Goal: Task Accomplishment & Management: Manage account settings

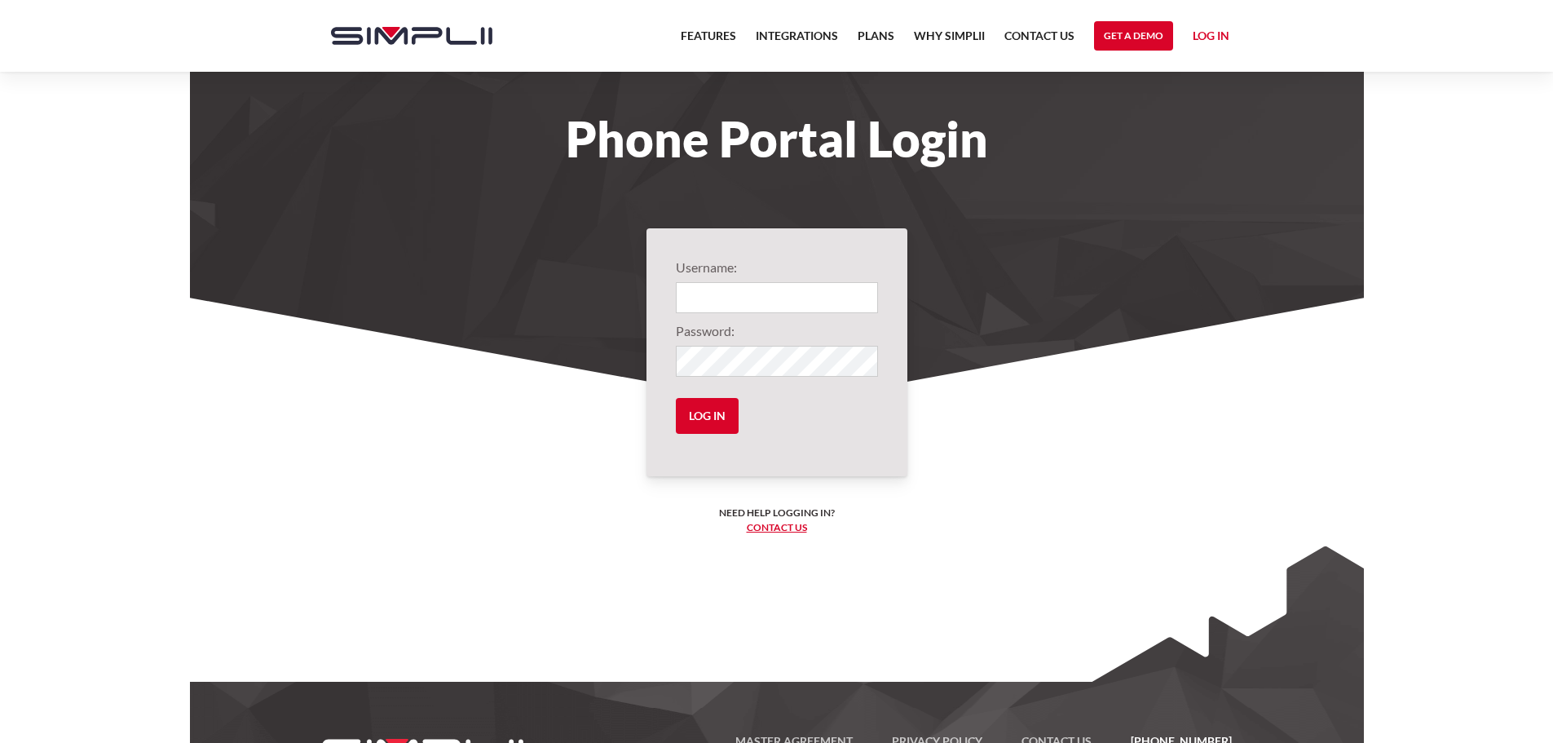
type input "1001@m1autorepair"
click at [713, 404] on input "Log in" at bounding box center [707, 416] width 63 height 36
click at [721, 422] on input "Log in" at bounding box center [707, 416] width 63 height 36
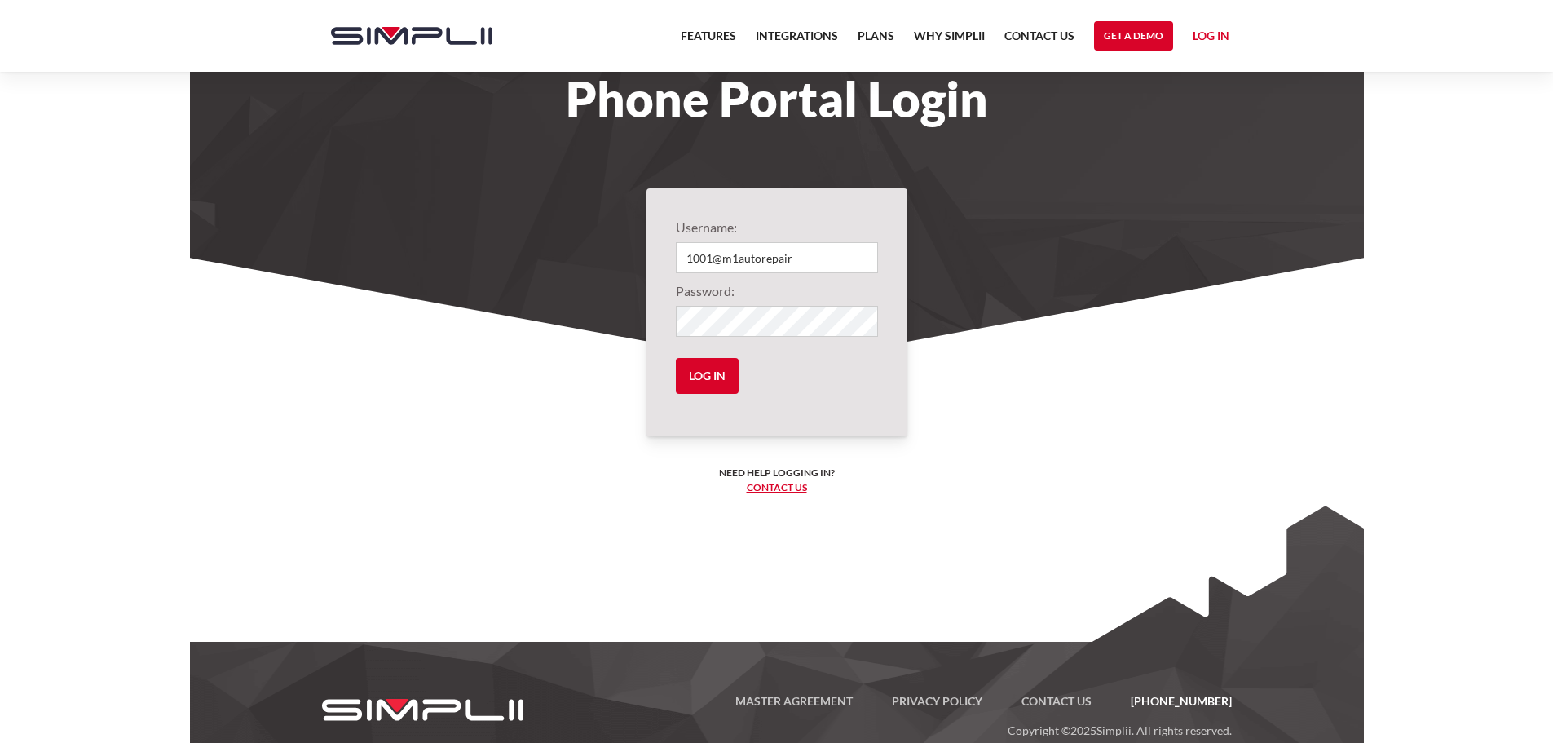
scroll to position [75, 0]
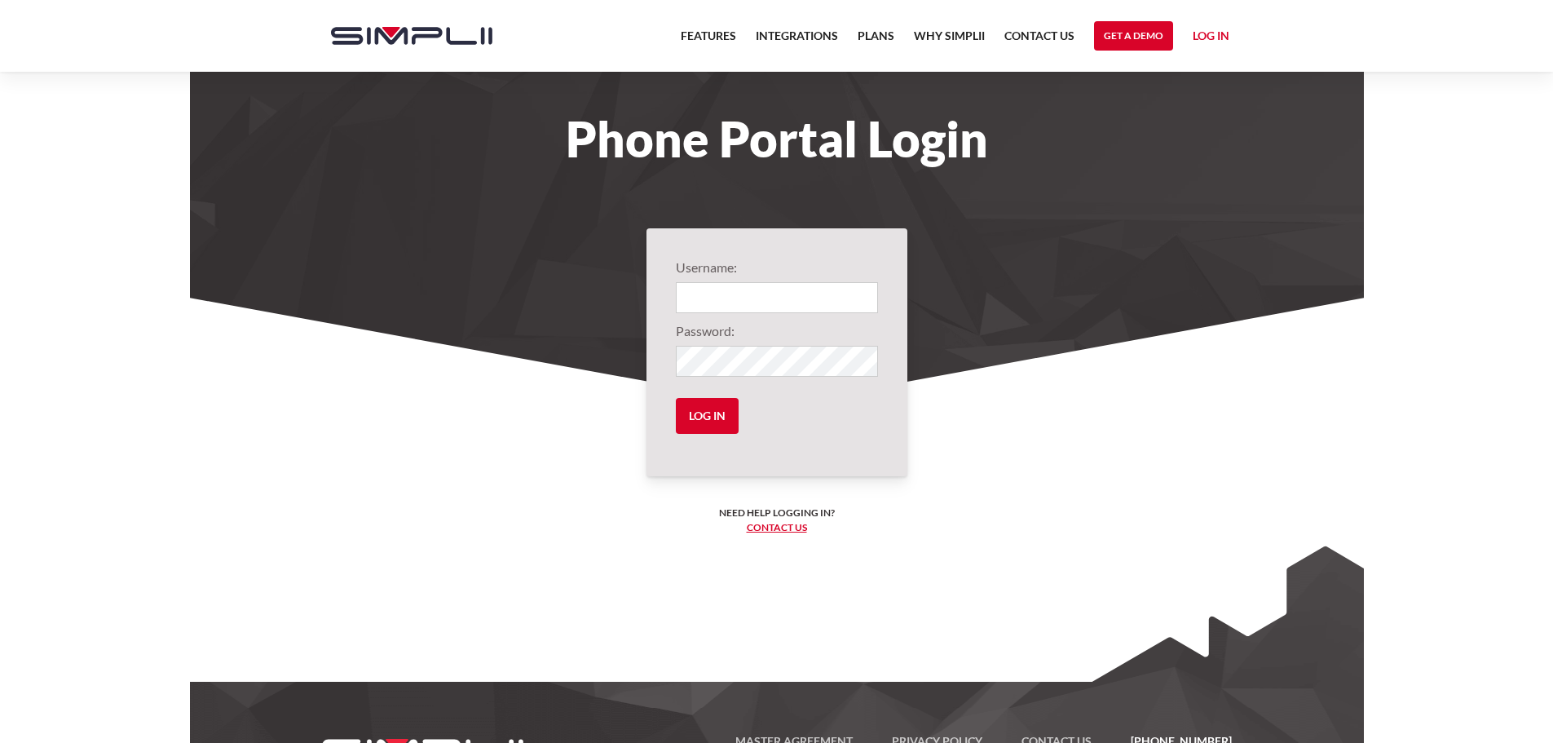
type input "1001@m1autorepair"
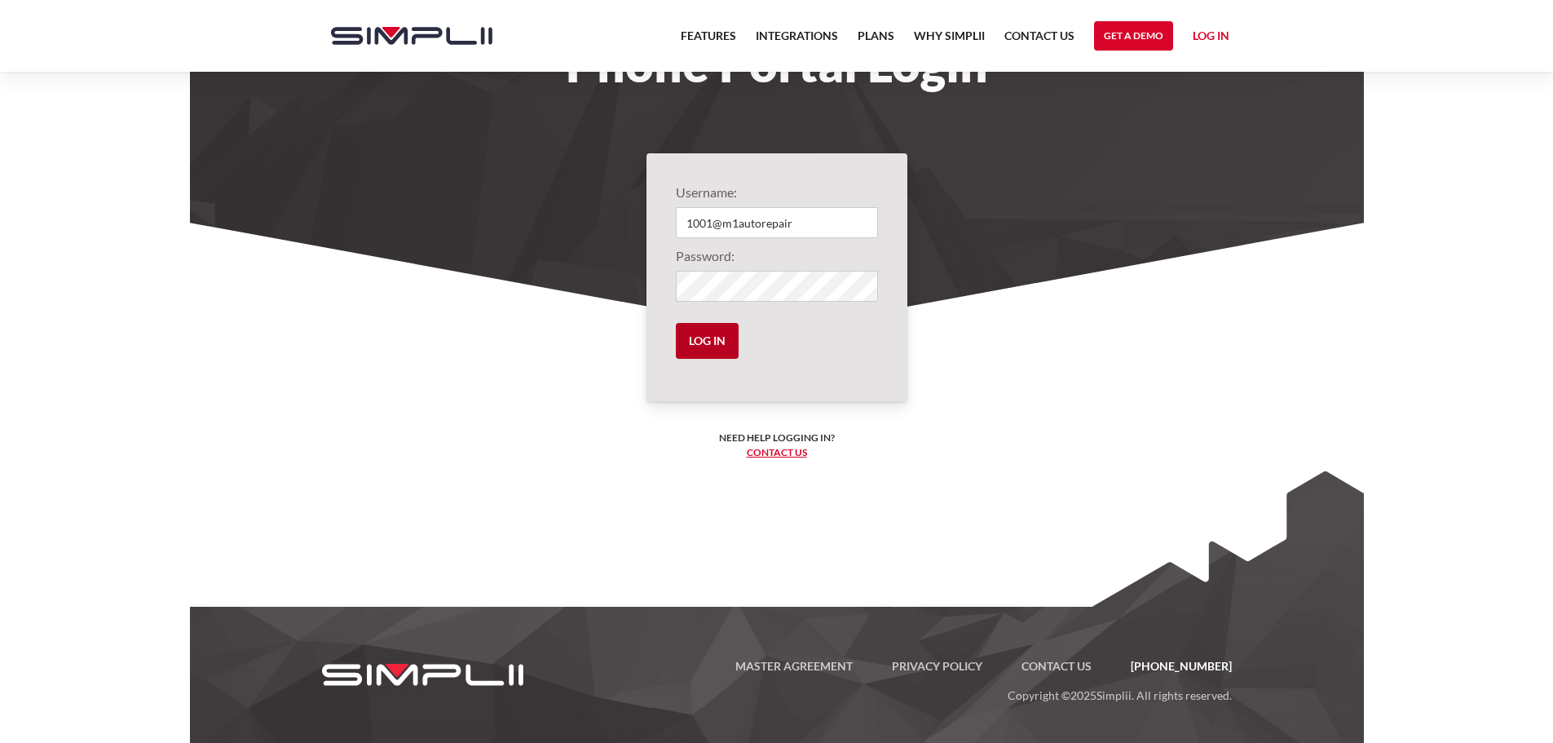
click at [722, 342] on input "Log in" at bounding box center [707, 341] width 63 height 36
click at [1226, 36] on link "Log in" at bounding box center [1211, 38] width 37 height 24
